Goal: Check status

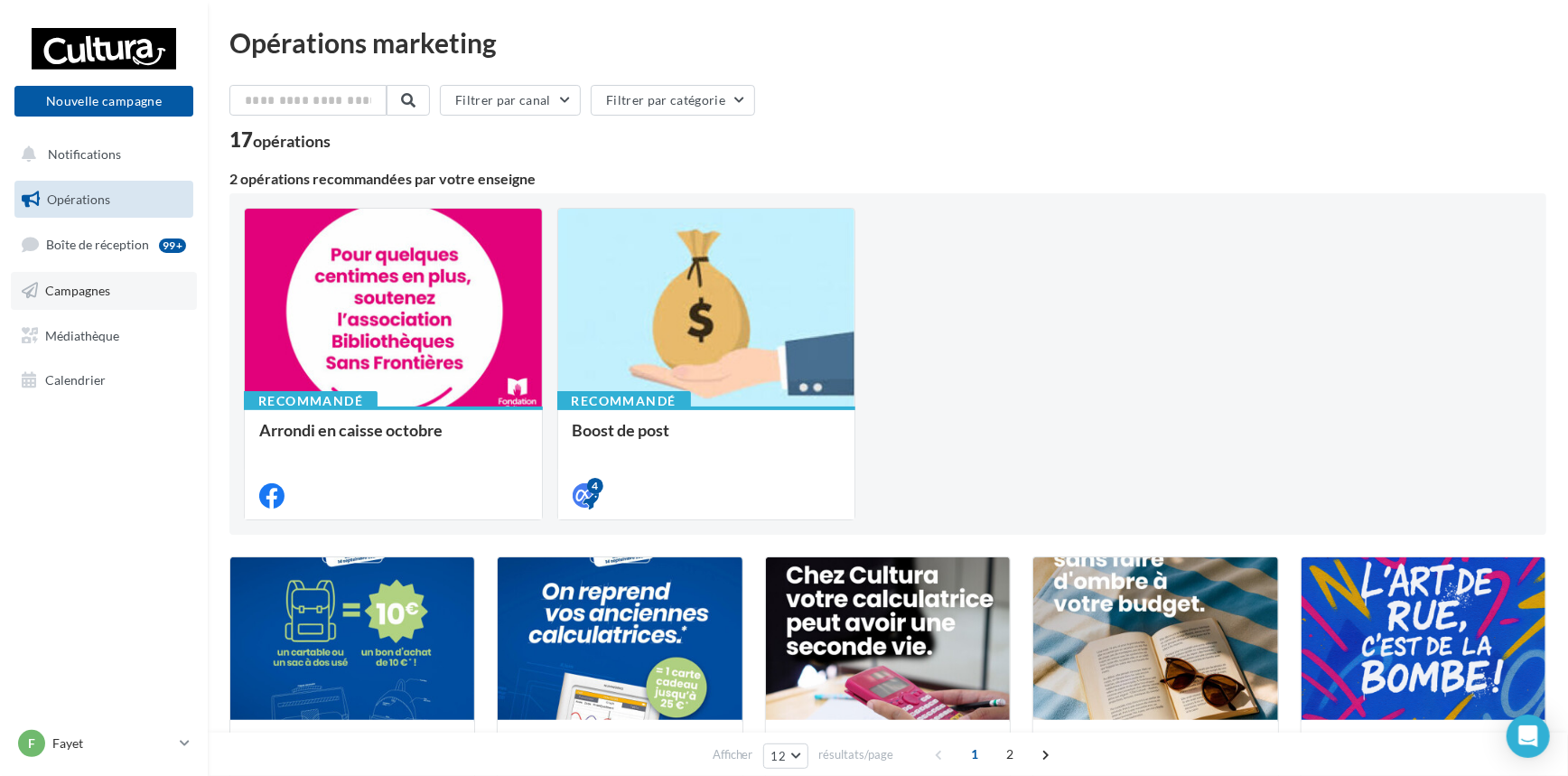
click at [77, 280] on link "Campagnes" at bounding box center [104, 291] width 187 height 38
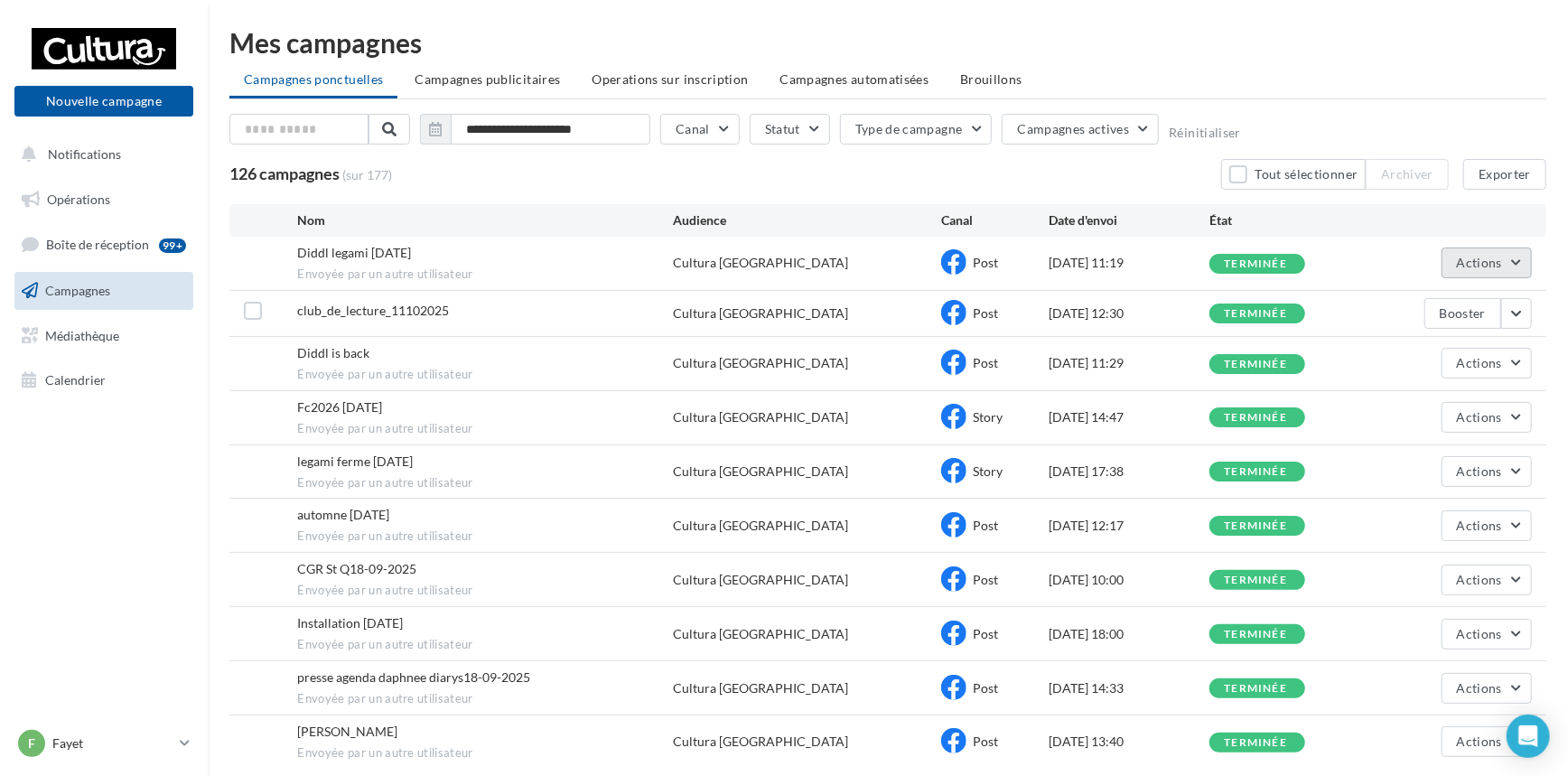
click at [1524, 263] on button "Actions" at bounding box center [1486, 262] width 91 height 31
click at [1399, 304] on button "Voir les résultats" at bounding box center [1441, 304] width 181 height 47
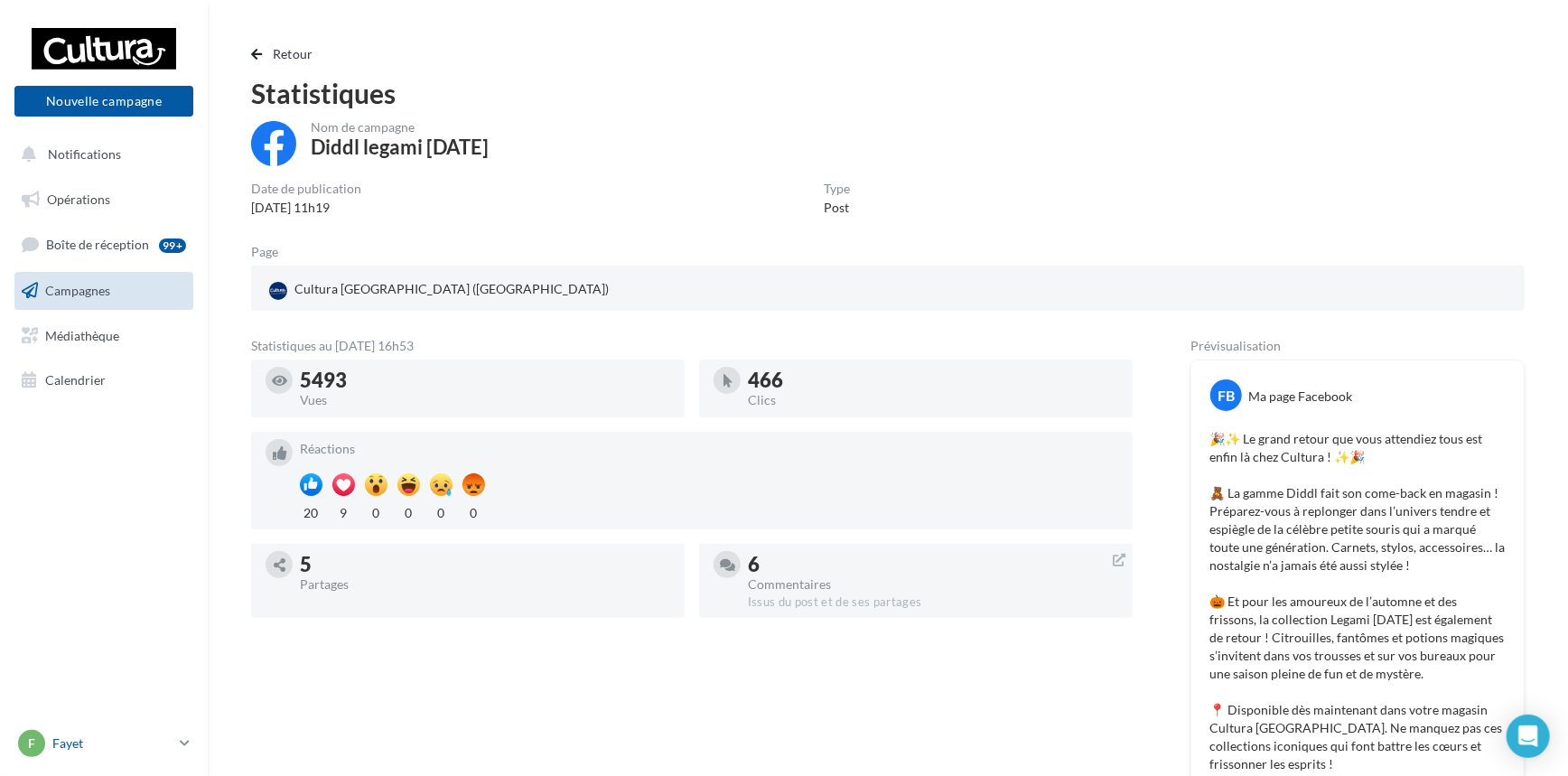
click at [180, 744] on icon at bounding box center [185, 742] width 10 height 15
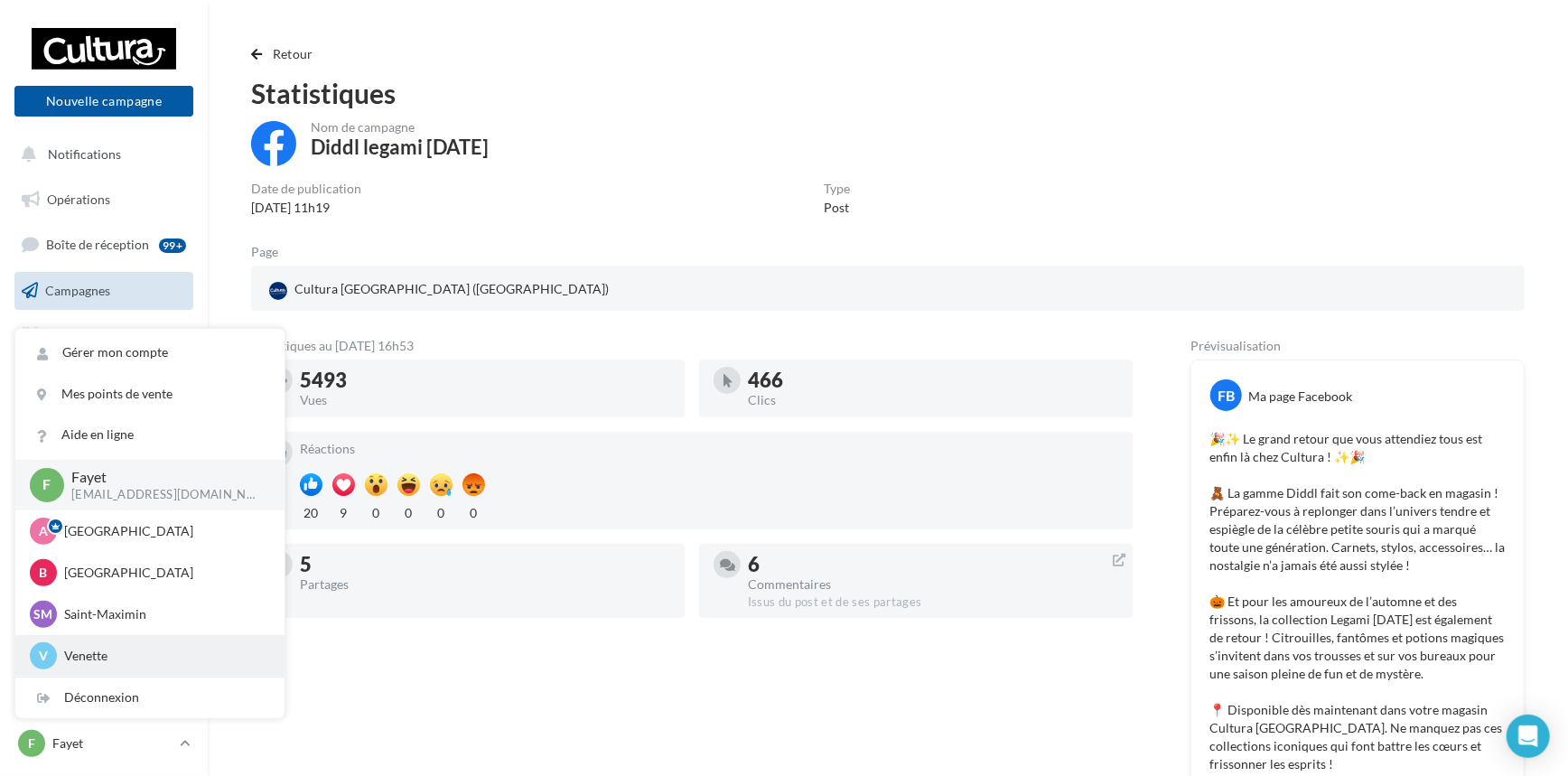
click at [102, 660] on p "Venette" at bounding box center [163, 655] width 198 height 18
